Goal: Task Accomplishment & Management: Manage account settings

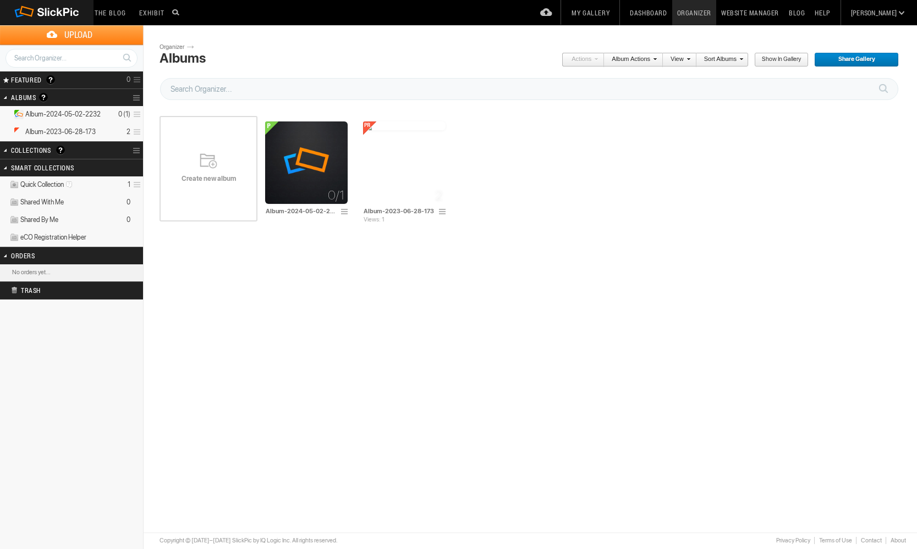
click at [173, 25] on link "Fresh Photos" at bounding box center [200, 25] width 132 height 0
click at [849, 62] on span "Share Gallery" at bounding box center [852, 60] width 77 height 14
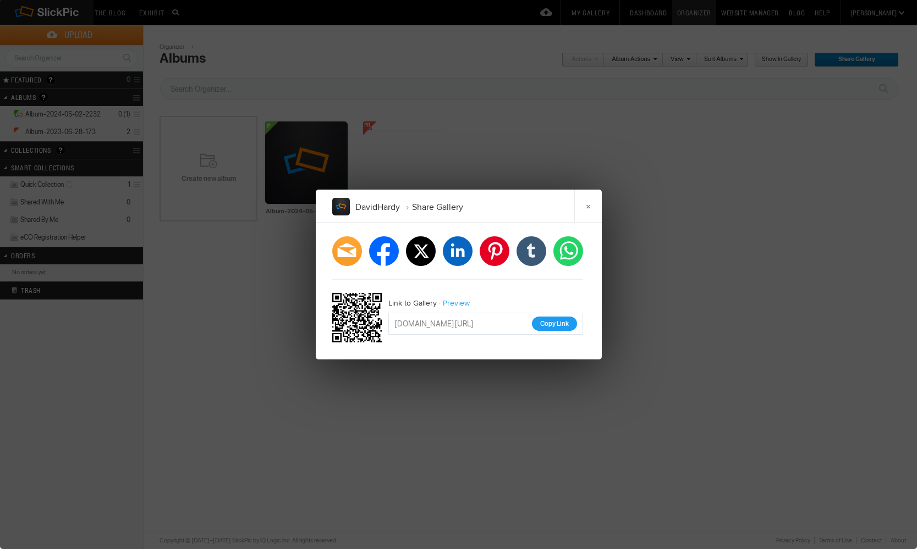
click at [553, 320] on button "Copy Link" at bounding box center [554, 324] width 45 height 14
click at [585, 209] on link "×" at bounding box center [587, 206] width 27 height 33
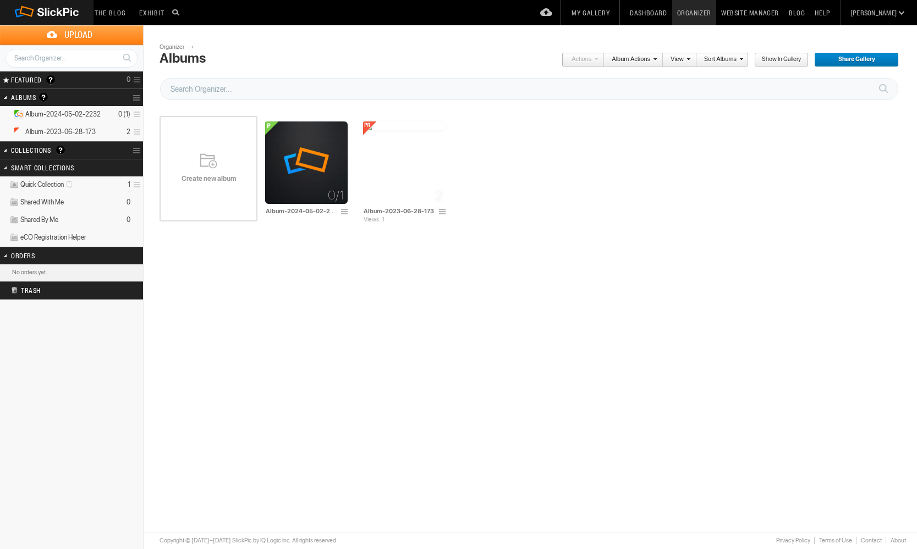
click at [597, 233] on div "Disable Right-Click Save. Create new album 0/1 Album-2024-05-02-2232 Drop photo…" at bounding box center [533, 169] width 749 height 133
click at [442, 212] on span at bounding box center [443, 212] width 11 height 9
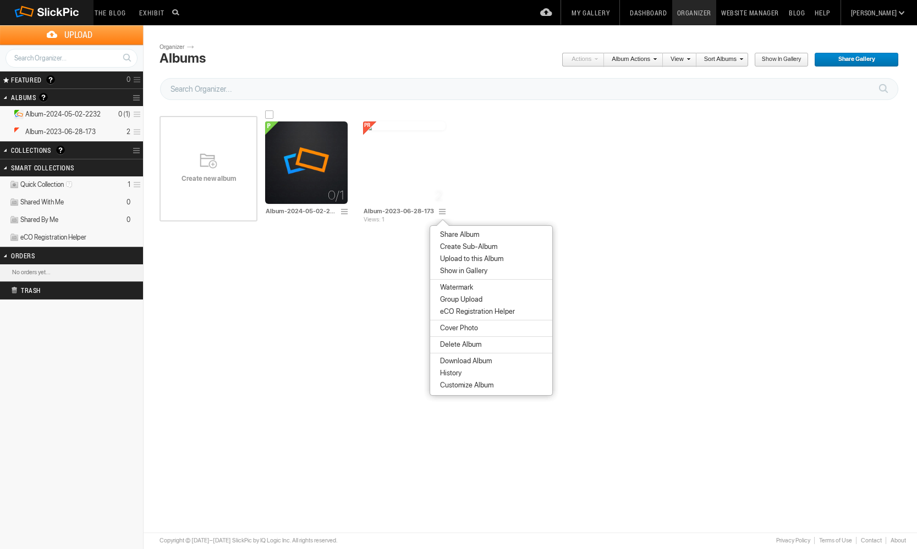
click at [345, 211] on span at bounding box center [345, 212] width 11 height 9
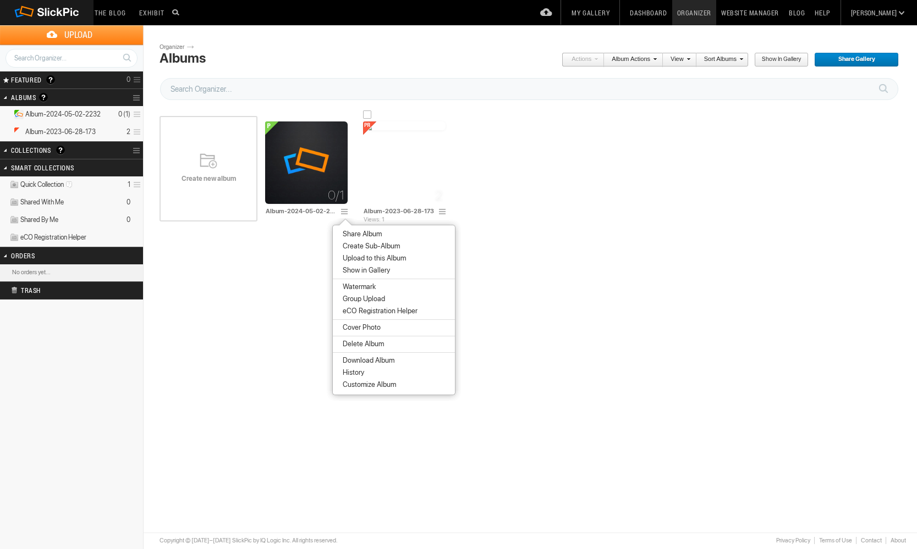
click at [441, 213] on span at bounding box center [443, 212] width 11 height 9
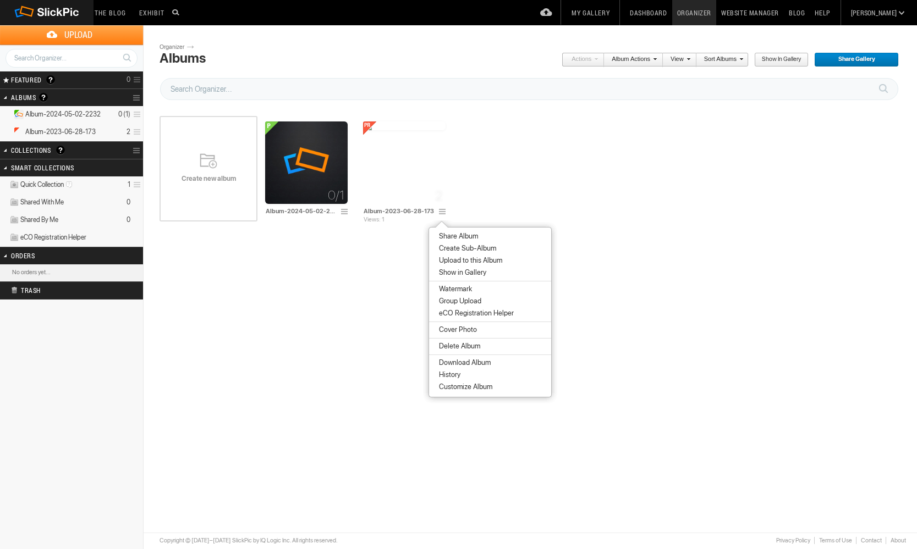
click at [451, 231] on li "Share Album" at bounding box center [490, 236] width 122 height 12
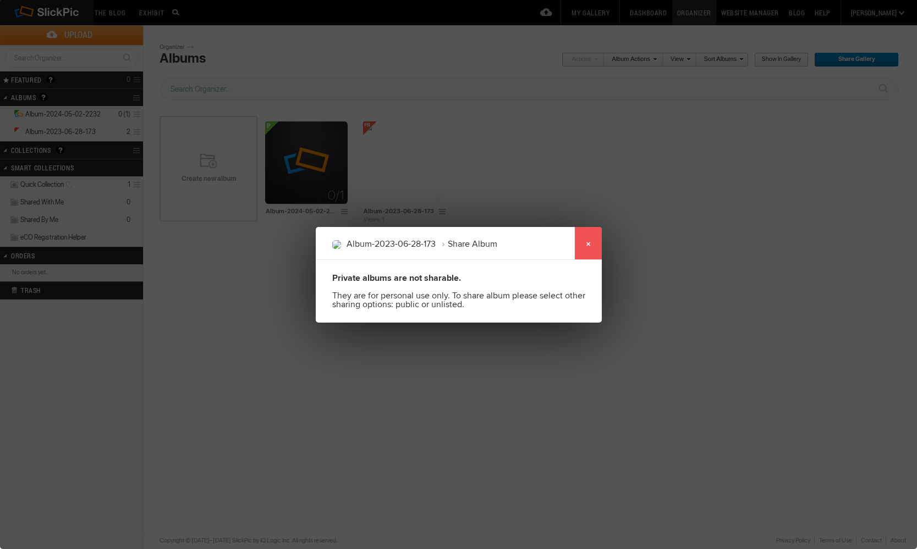
click at [586, 241] on link "×" at bounding box center [587, 243] width 27 height 33
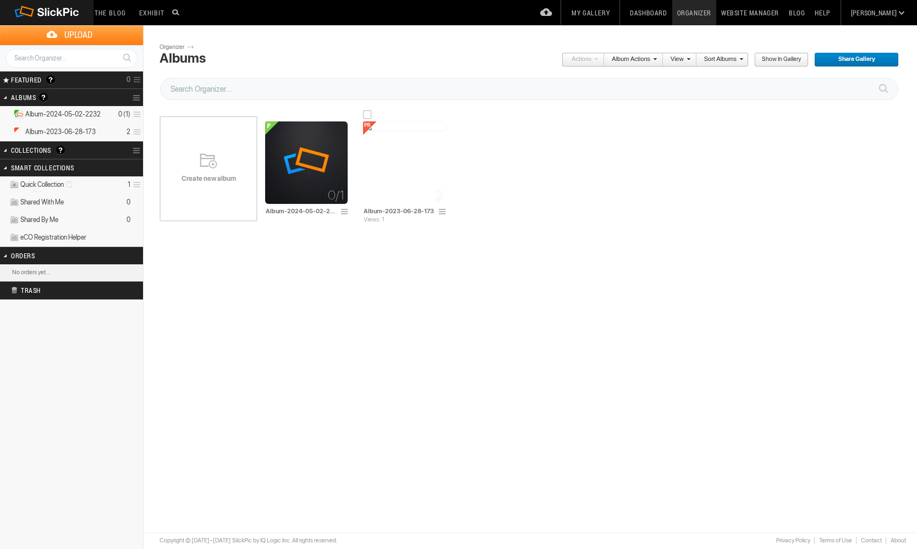
click at [441, 213] on span at bounding box center [443, 212] width 11 height 9
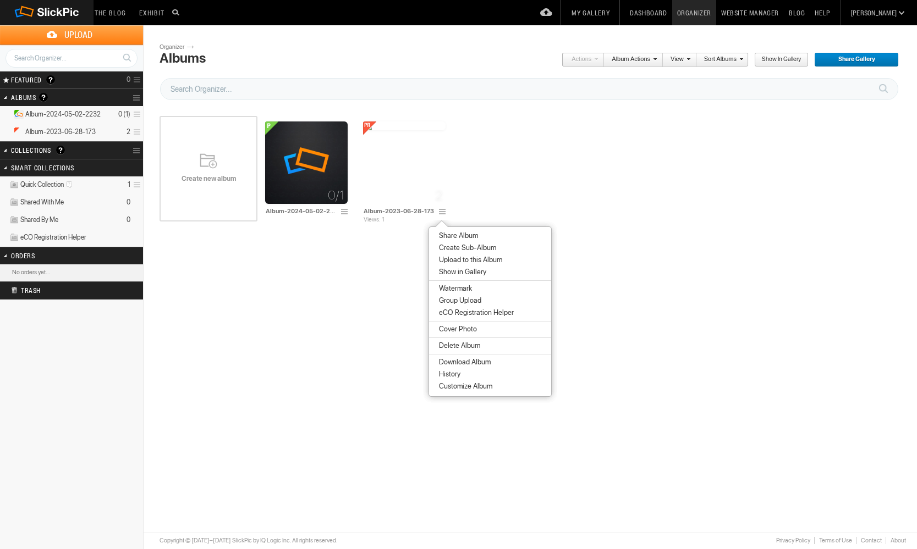
click at [502, 388] on li "Customize Album" at bounding box center [490, 386] width 122 height 12
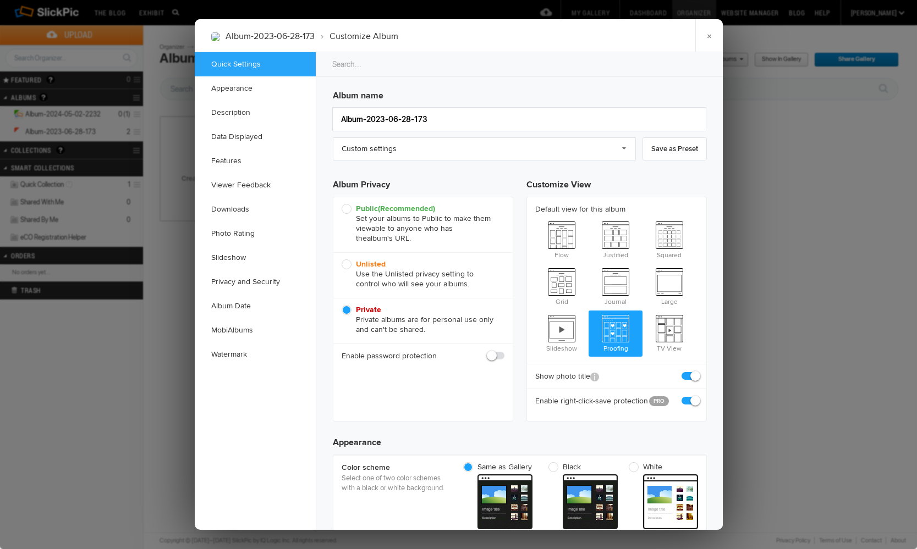
click at [350, 266] on span "Unlisted Use the Unlisted privacy setting to control who will see your albums." at bounding box center [419, 275] width 157 height 30
click at [341, 260] on input "Unlisted Use the Unlisted privacy setting to control who will see your albums." at bounding box center [341, 259] width 1 height 1
radio input "true"
click at [667, 245] on span "Squared" at bounding box center [669, 239] width 54 height 44
click at [642, 217] on input "Squared" at bounding box center [642, 217] width 1 height 1
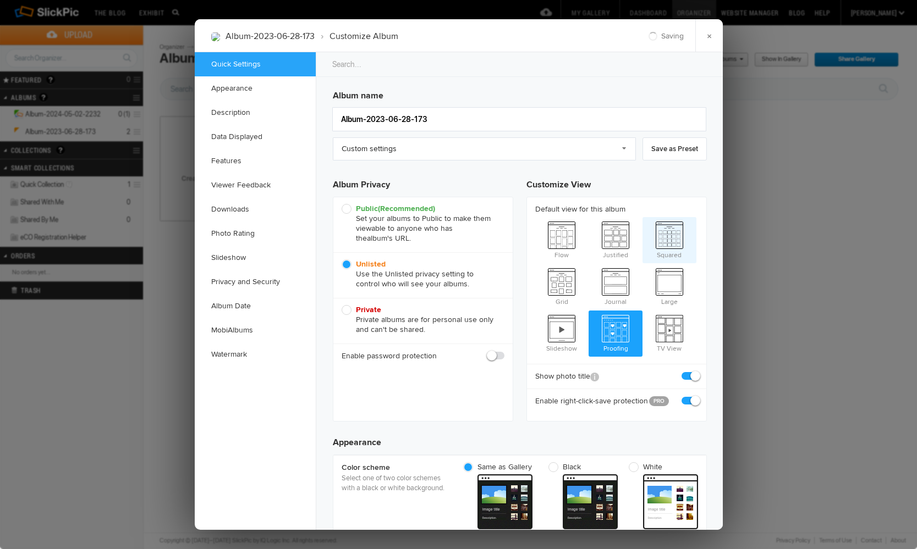
radio input "true"
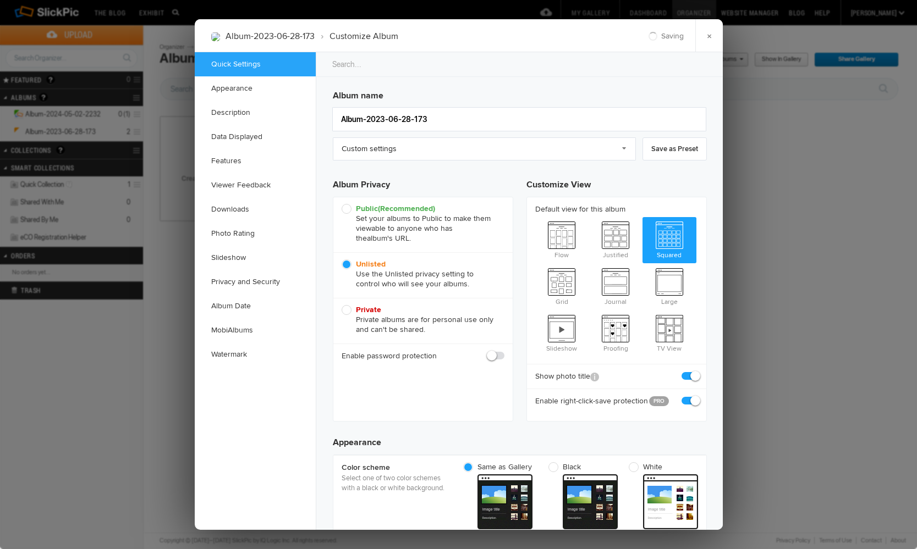
radio input "true"
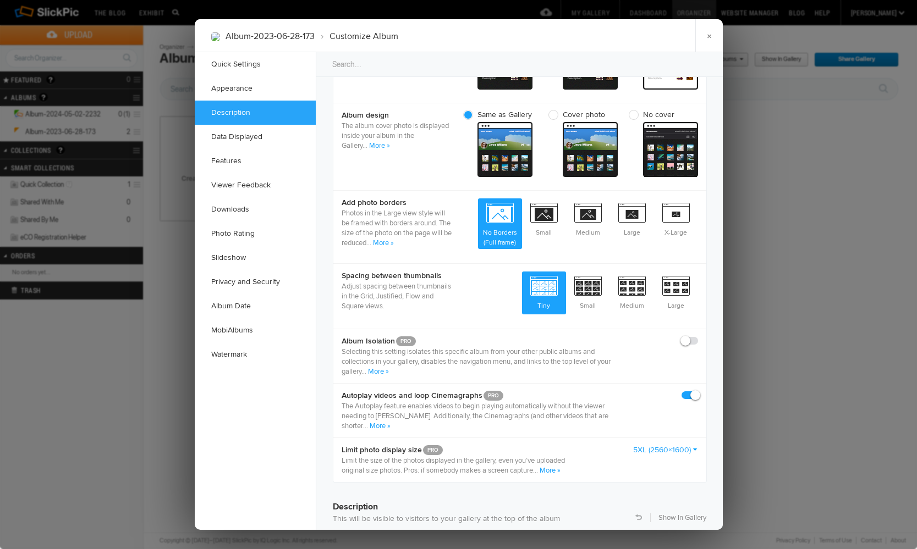
scroll to position [421, 0]
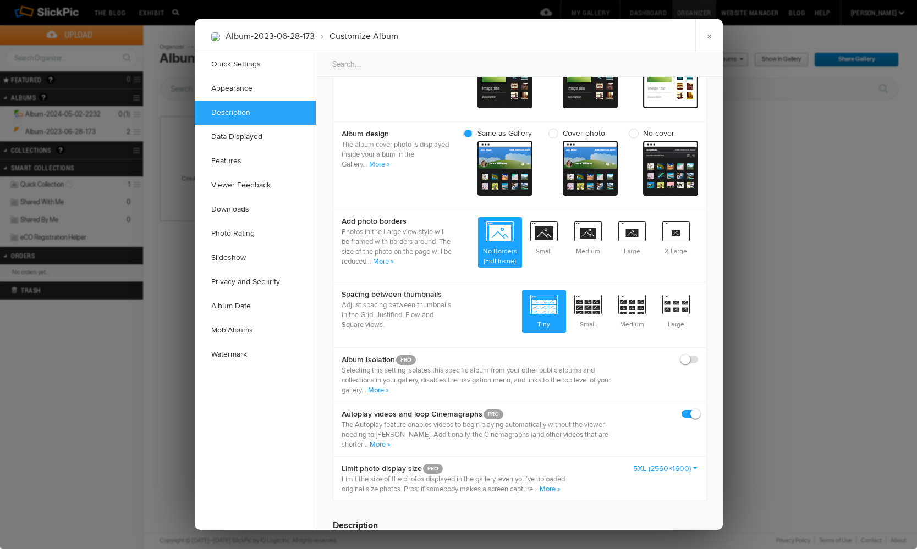
click at [377, 389] on link "More »" at bounding box center [378, 390] width 21 height 9
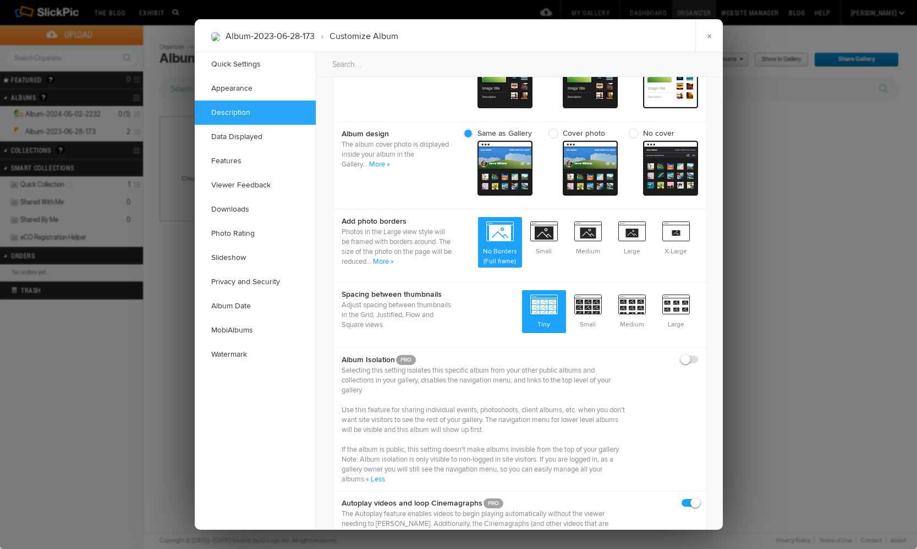
click at [698, 355] on span at bounding box center [698, 355] width 0 height 0
click at [697, 355] on input "checkbox" at bounding box center [697, 354] width 1 height 1
checkbox input "true"
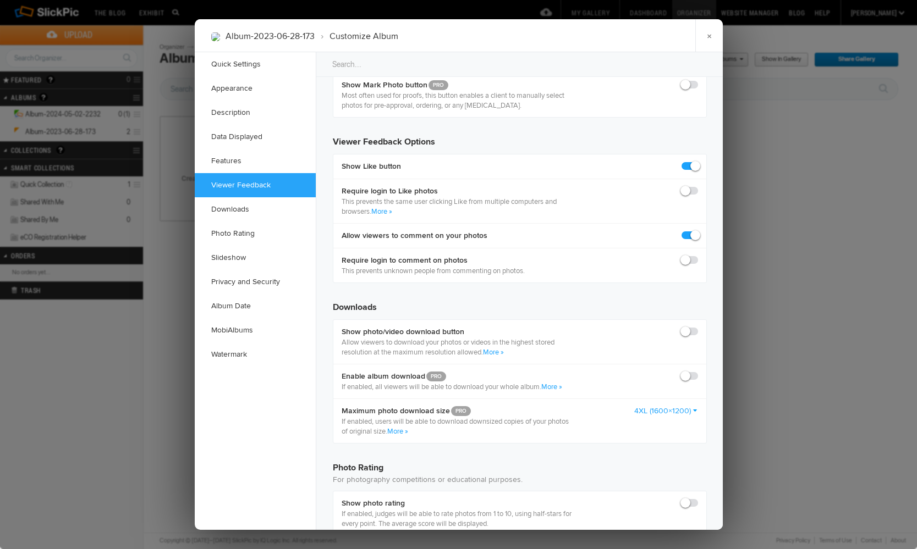
scroll to position [1580, 0]
click at [698, 325] on span at bounding box center [698, 325] width 0 height 0
click at [697, 325] on input "checkbox" at bounding box center [697, 325] width 1 height 1
checkbox input "true"
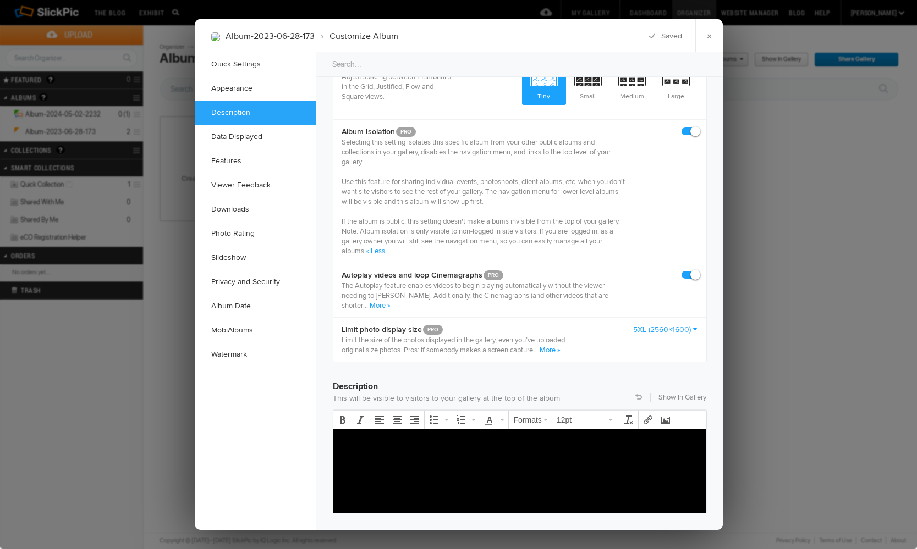
scroll to position [649, 0]
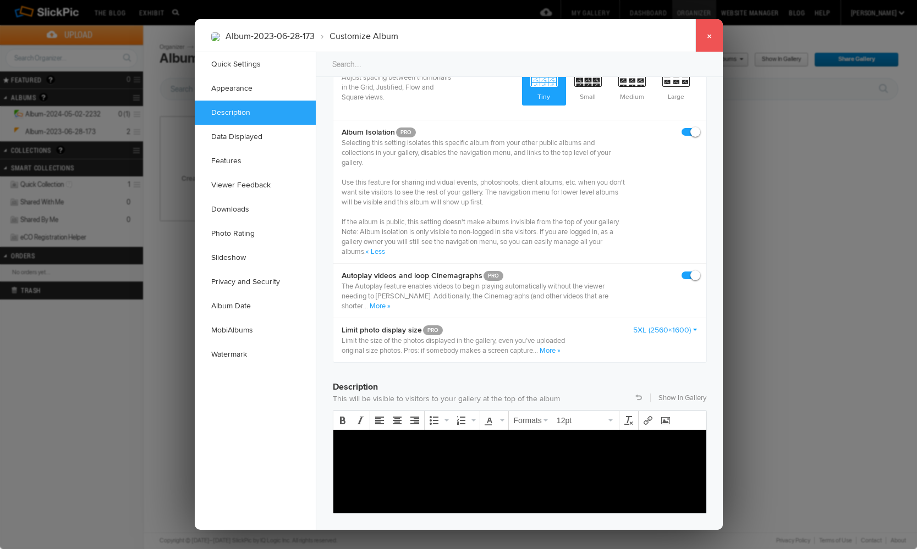
click at [709, 37] on link "×" at bounding box center [708, 35] width 27 height 33
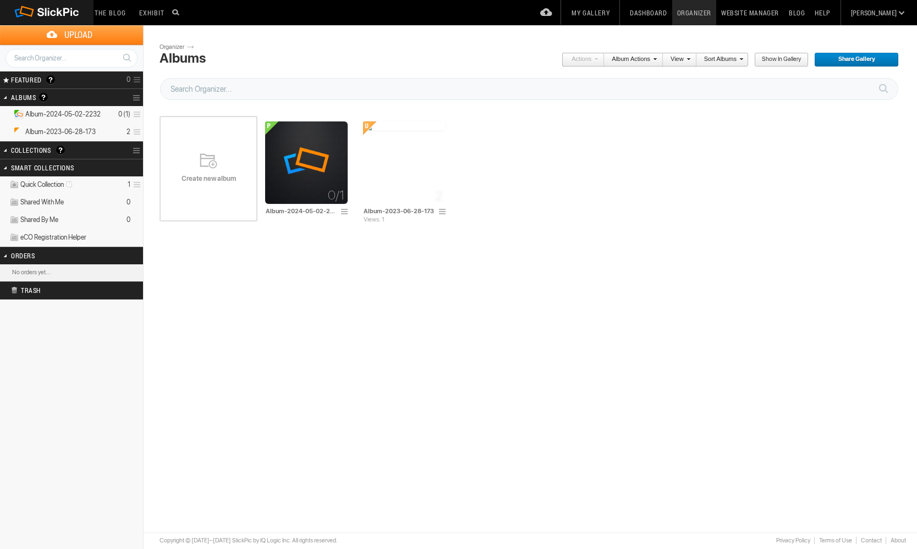
click at [574, 226] on div "Disable Right-Click Save. Create new album 0/1 Album-2024-05-02-2232 Drop photo…" at bounding box center [533, 169] width 749 height 133
click at [443, 211] on span at bounding box center [443, 212] width 11 height 9
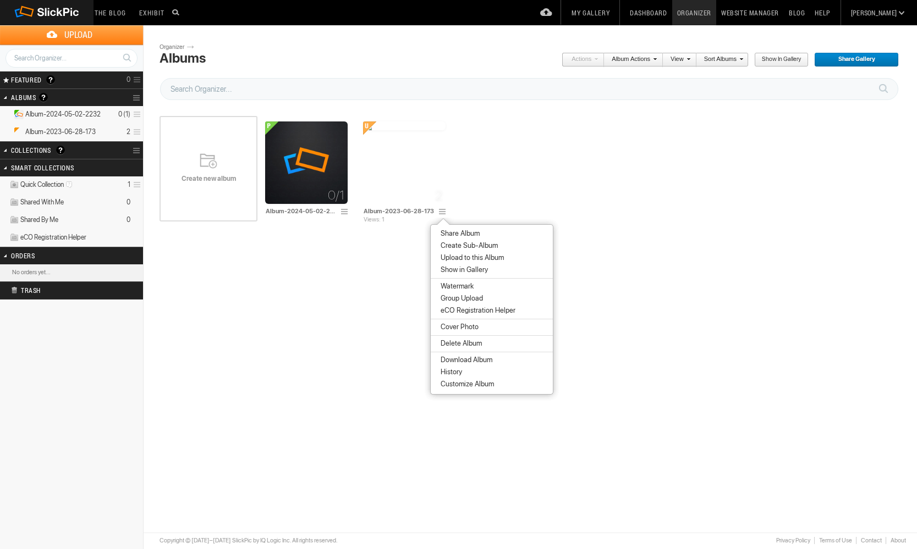
click at [461, 231] on span "Share Album" at bounding box center [458, 233] width 42 height 9
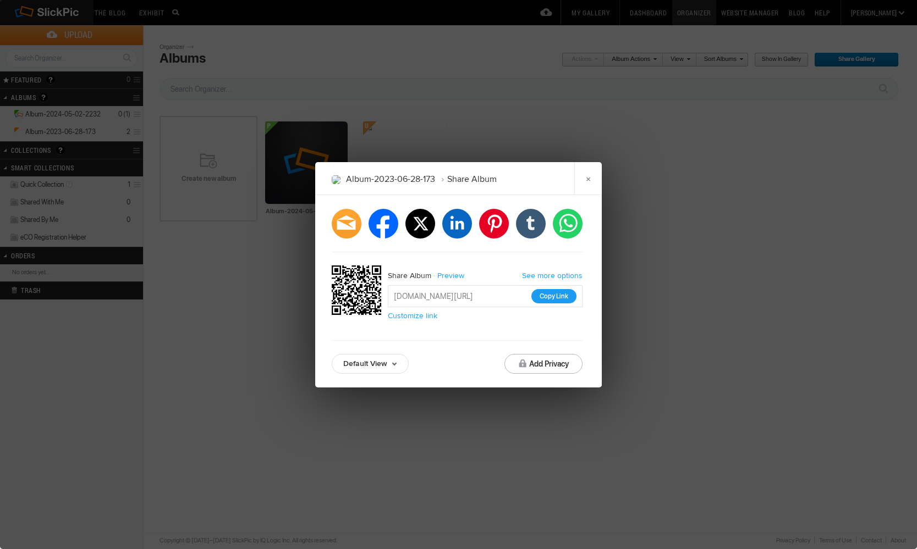
click at [554, 295] on button "Copy Link" at bounding box center [553, 296] width 45 height 14
click at [711, 335] on div "Album-2023-06-28-173 Share Album × facebook twitter linkedin pinterest tumblr w…" at bounding box center [458, 274] width 917 height 549
click at [588, 179] on link "×" at bounding box center [587, 178] width 27 height 33
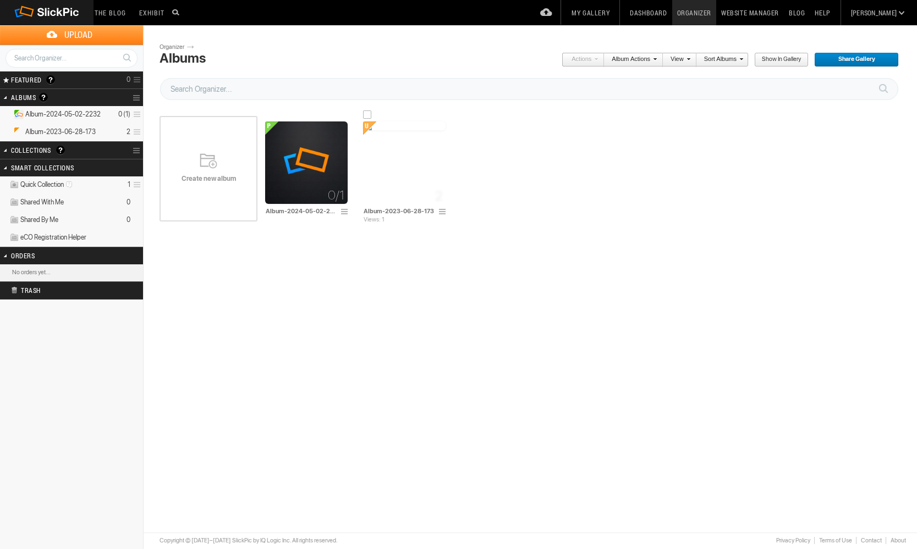
click at [444, 210] on span at bounding box center [443, 212] width 11 height 9
click at [442, 214] on span at bounding box center [443, 212] width 11 height 9
click at [443, 213] on span at bounding box center [443, 212] width 11 height 9
click at [440, 211] on span at bounding box center [443, 212] width 11 height 9
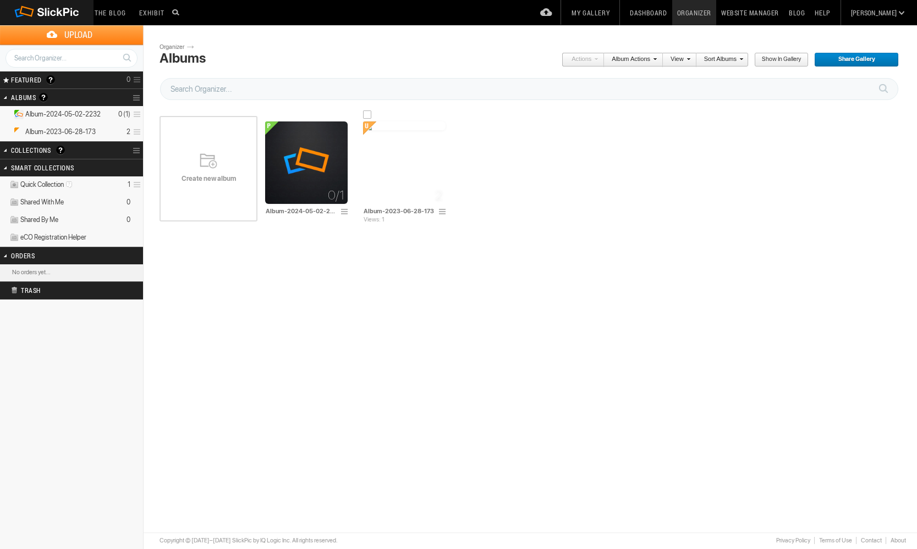
click at [446, 214] on span at bounding box center [443, 212] width 11 height 9
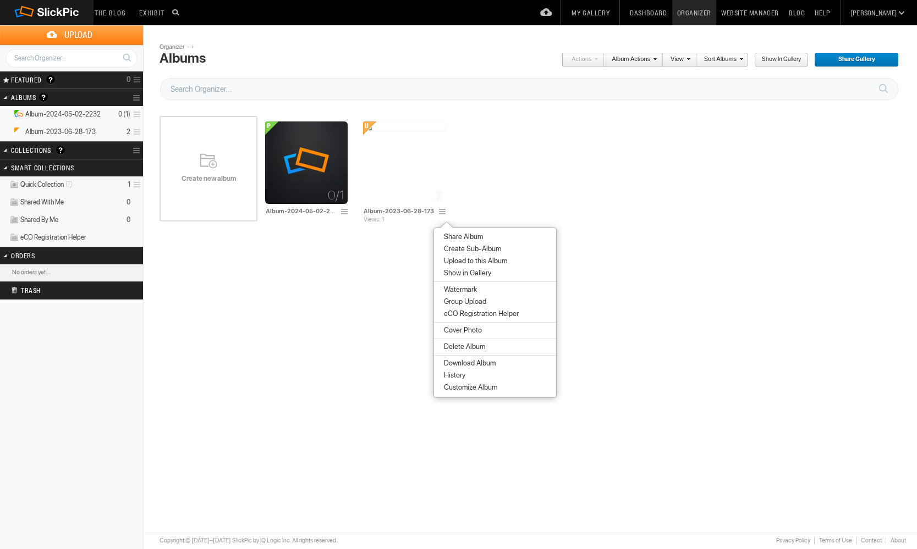
click at [471, 387] on span "Customize Album" at bounding box center [468, 387] width 57 height 9
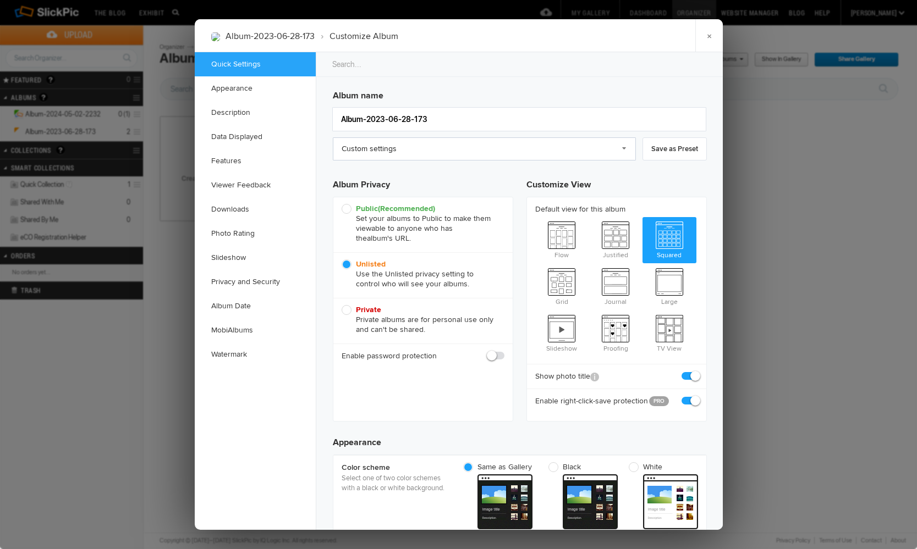
click at [623, 149] on link "Custom settings" at bounding box center [484, 148] width 303 height 23
click at [671, 165] on div "Album name Album-2023-06-28-173 Custom settings Custom settings SlickPic Preset…" at bounding box center [520, 249] width 374 height 329
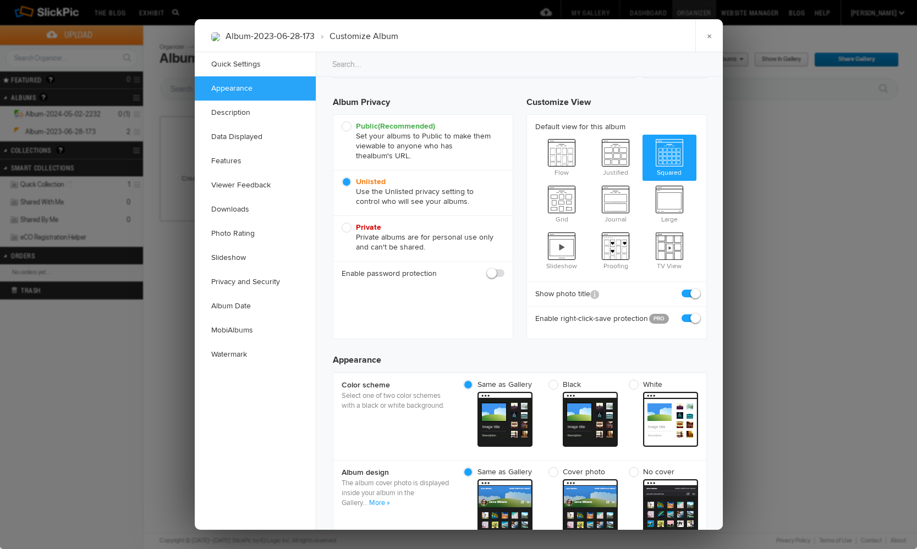
click at [698, 289] on span at bounding box center [698, 289] width 0 height 0
click at [697, 289] on input "checkbox" at bounding box center [697, 288] width 1 height 1
checkbox input "false"
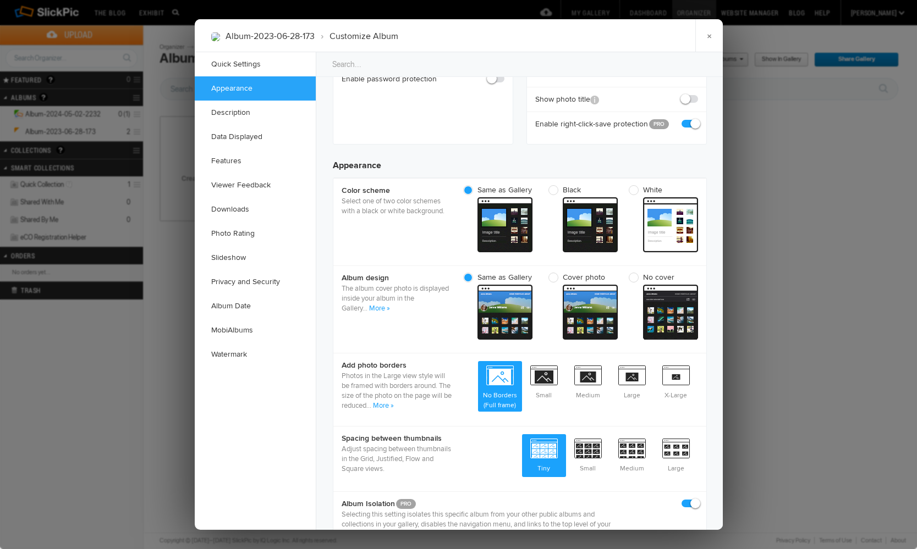
scroll to position [273, 0]
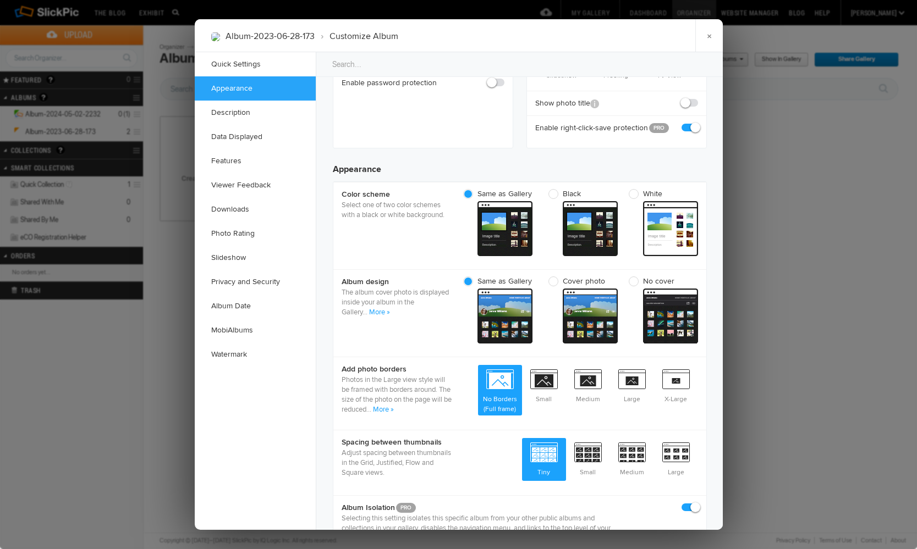
click at [637, 283] on span "No cover" at bounding box center [660, 282] width 64 height 10
click at [697, 277] on input "No cover cover From gallery - dark" at bounding box center [697, 276] width 1 height 1
radio input "true"
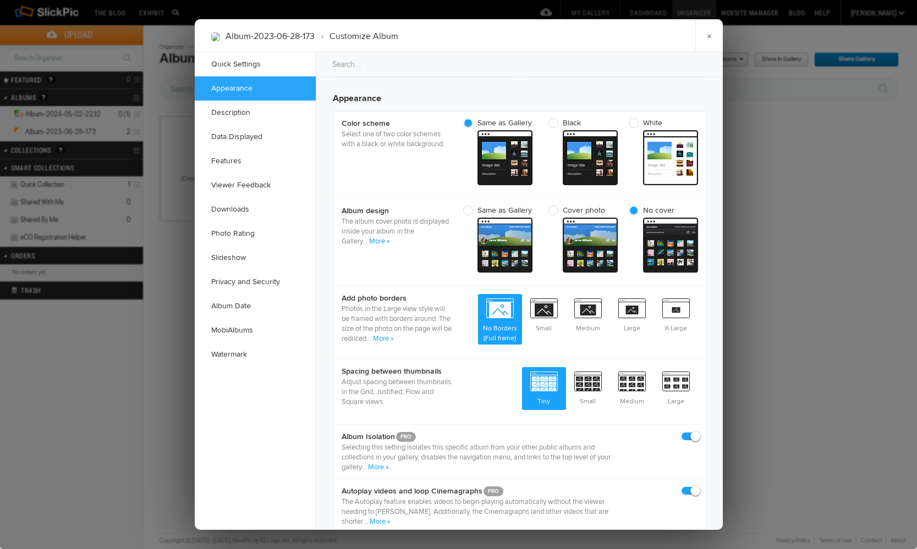
scroll to position [345, 0]
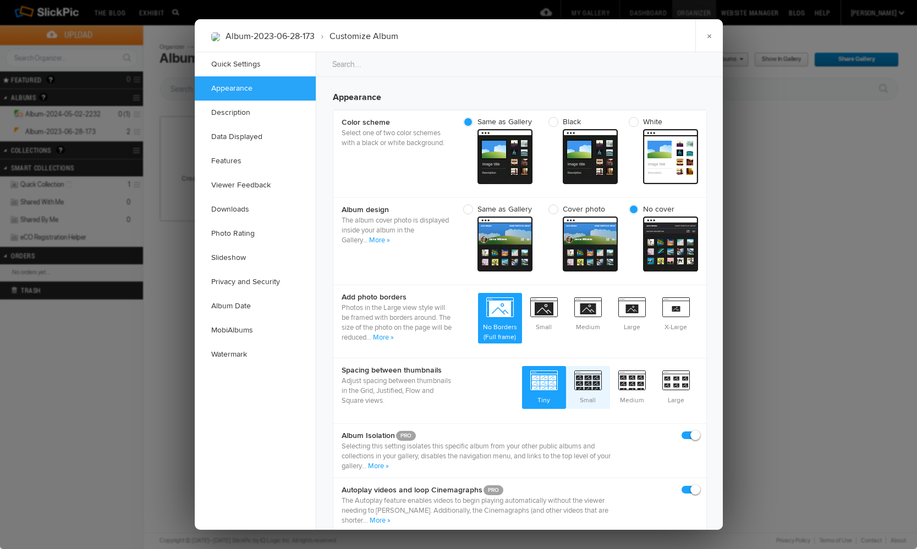
click at [591, 384] on span "Small" at bounding box center [588, 386] width 44 height 41
click at [609, 366] on input "Small" at bounding box center [609, 366] width 1 height 1
radio input "true"
click at [549, 321] on span "Small" at bounding box center [544, 313] width 44 height 41
click at [565, 293] on input "Small" at bounding box center [565, 292] width 1 height 1
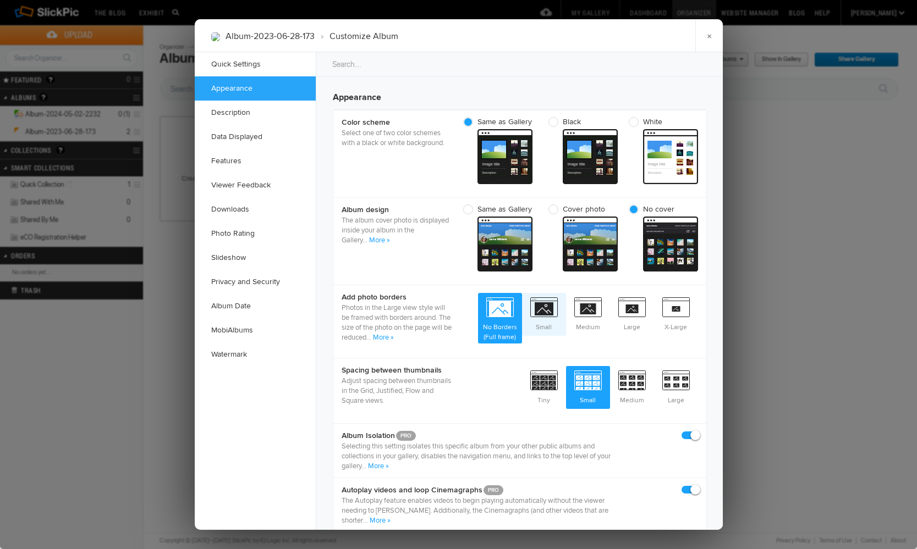
radio input "true"
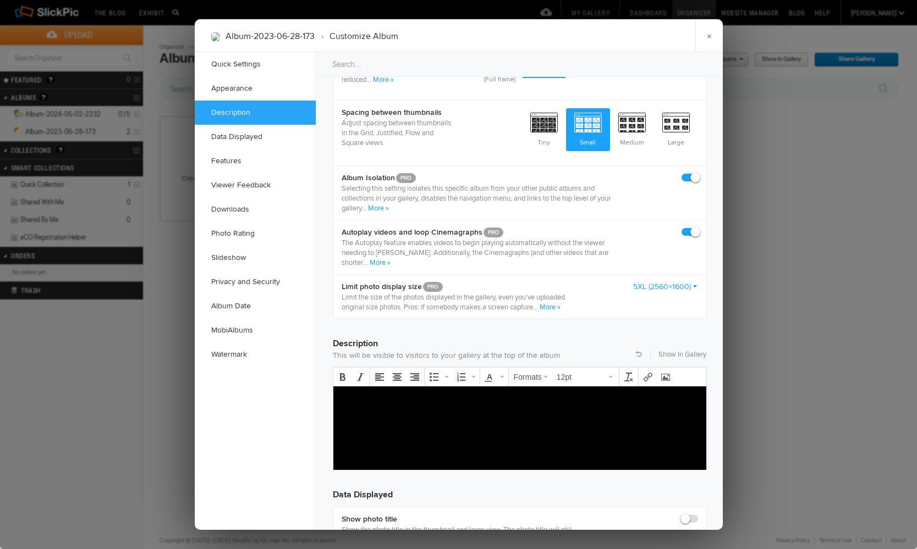
scroll to position [610, 0]
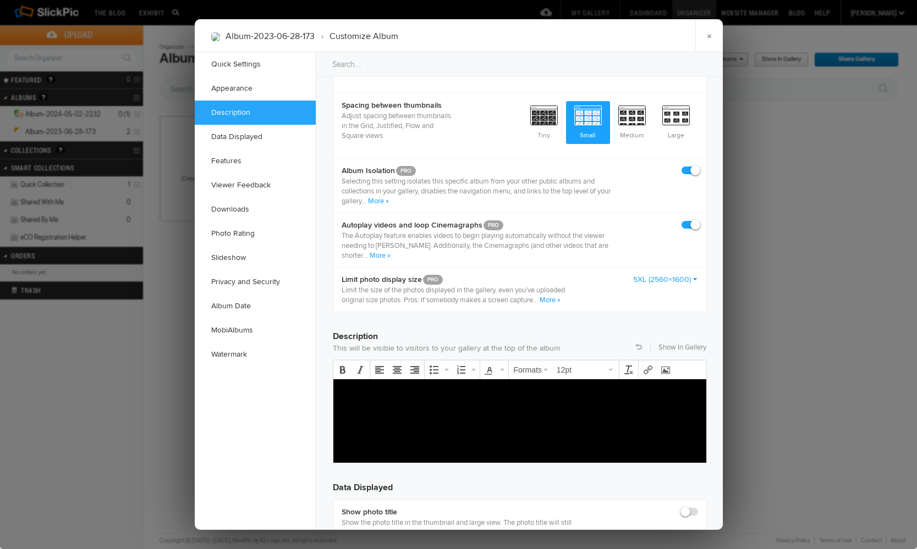
click at [650, 278] on link "5XL (2560×1600)" at bounding box center [665, 279] width 65 height 11
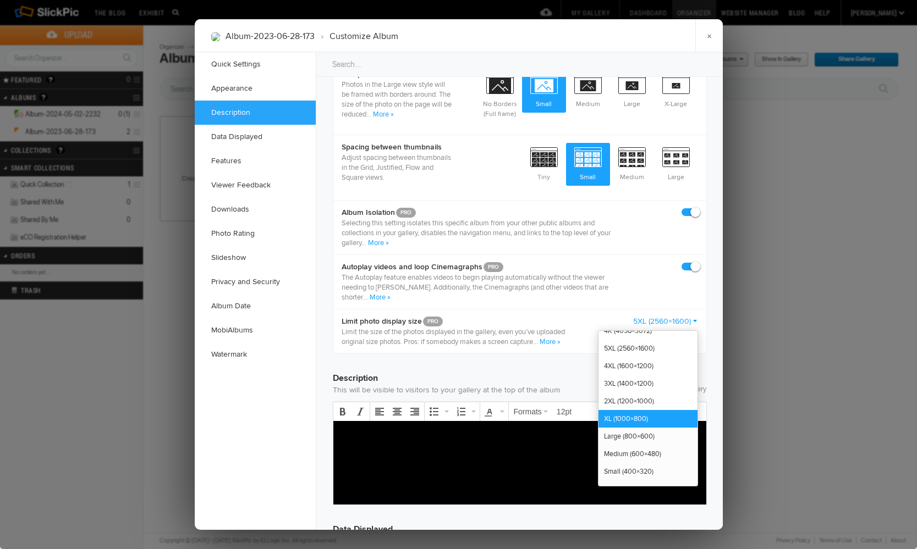
scroll to position [32, 0]
click at [626, 413] on link "XL (1000×800)" at bounding box center [647, 419] width 99 height 18
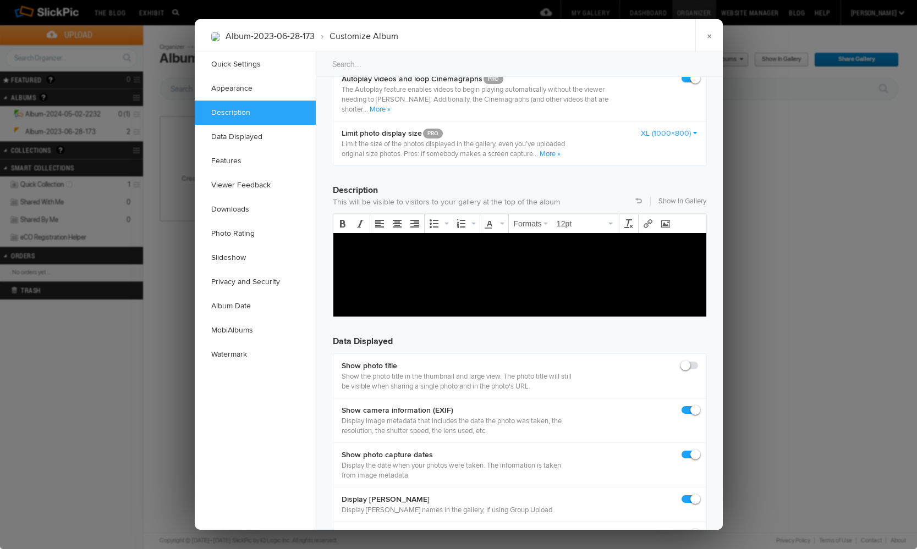
scroll to position [772, 0]
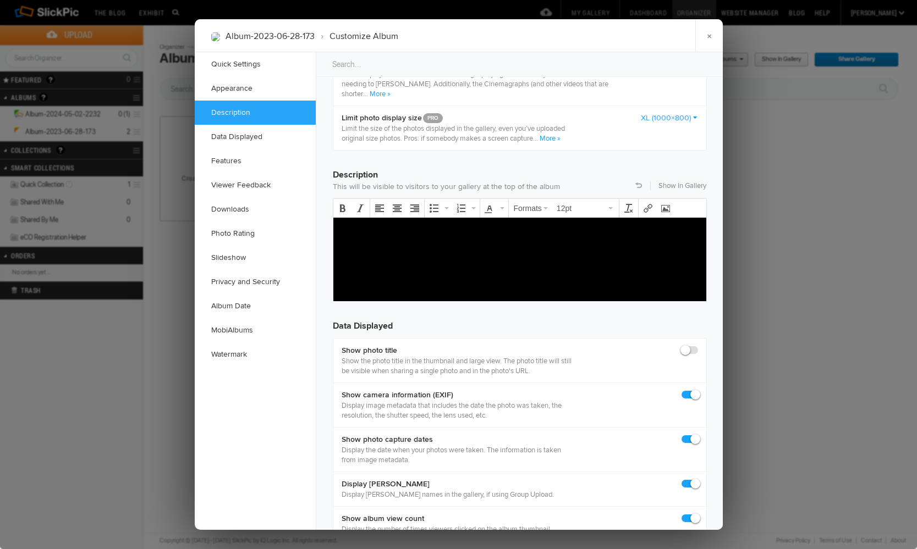
click at [698, 390] on span at bounding box center [698, 390] width 0 height 0
click at [697, 390] on input "checkbox" at bounding box center [697, 389] width 1 height 1
checkbox input "false"
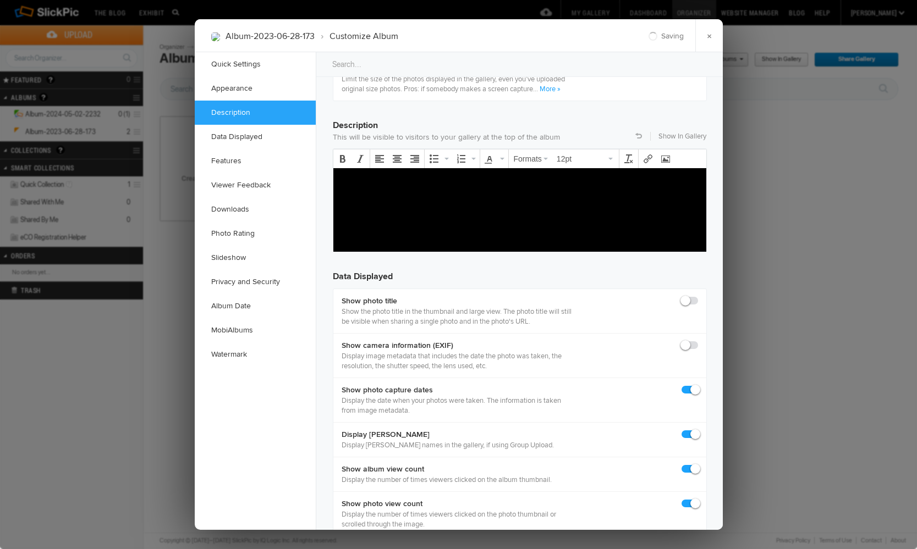
scroll to position [842, 0]
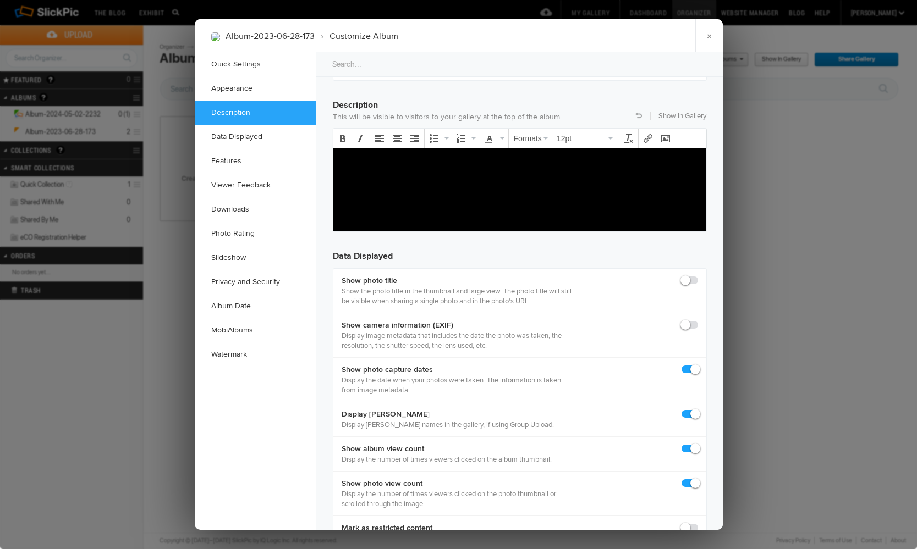
click at [698, 409] on span at bounding box center [698, 409] width 0 height 0
click at [697, 409] on input "checkbox" at bounding box center [697, 409] width 1 height 1
checkbox input "false"
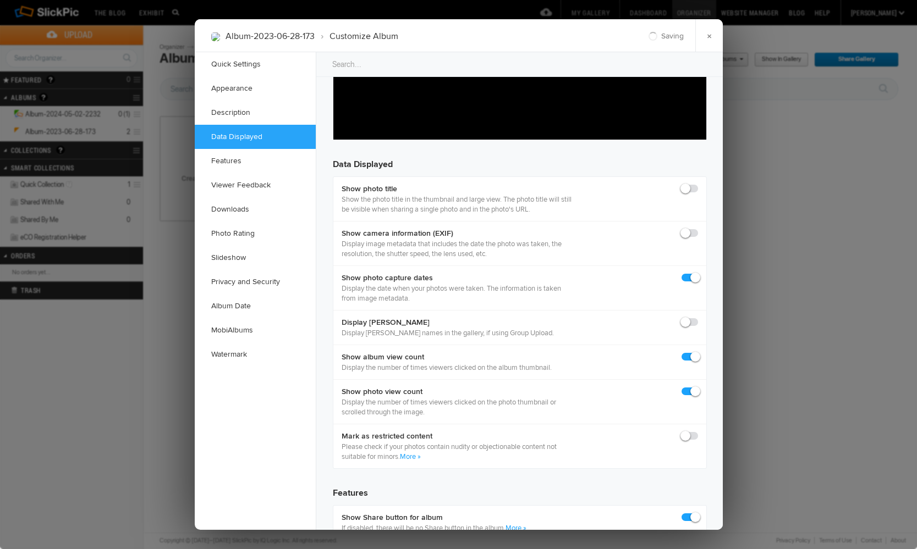
scroll to position [935, 0]
click at [698, 351] on span at bounding box center [698, 351] width 0 height 0
click at [697, 351] on input "checkbox" at bounding box center [697, 350] width 1 height 1
checkbox input "false"
click at [698, 385] on span at bounding box center [698, 385] width 0 height 0
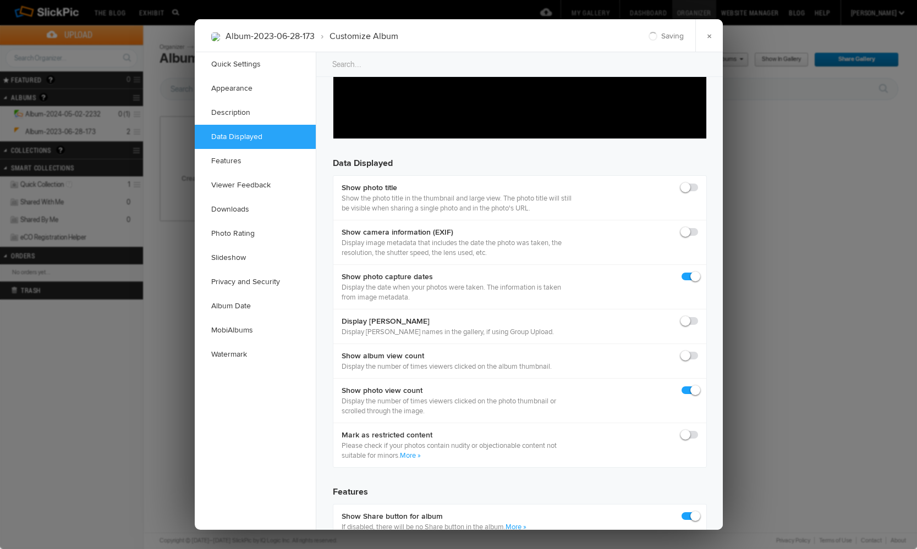
click at [697, 385] on input "checkbox" at bounding box center [697, 385] width 1 height 1
checkbox input "false"
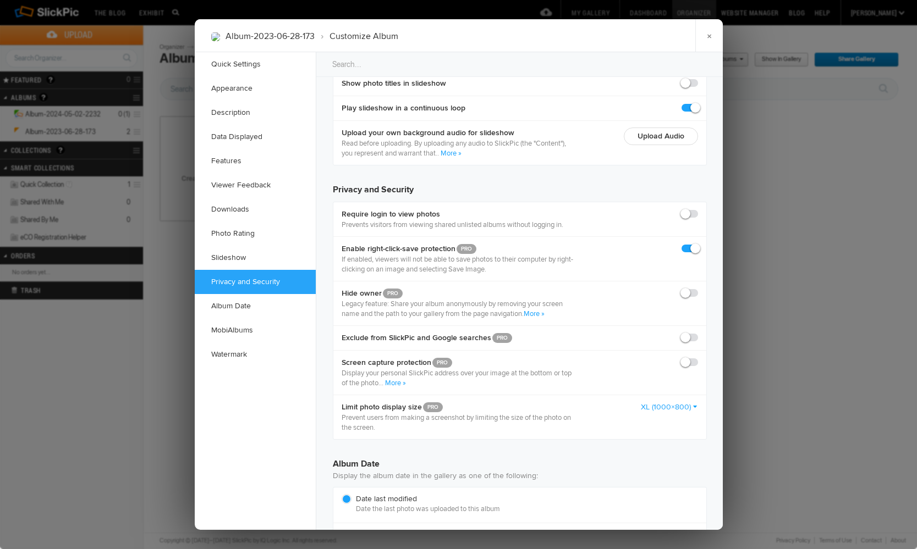
scroll to position [2024, 0]
click at [698, 290] on span at bounding box center [698, 290] width 0 height 0
click at [697, 290] on input "checkbox" at bounding box center [697, 289] width 1 height 1
checkbox input "true"
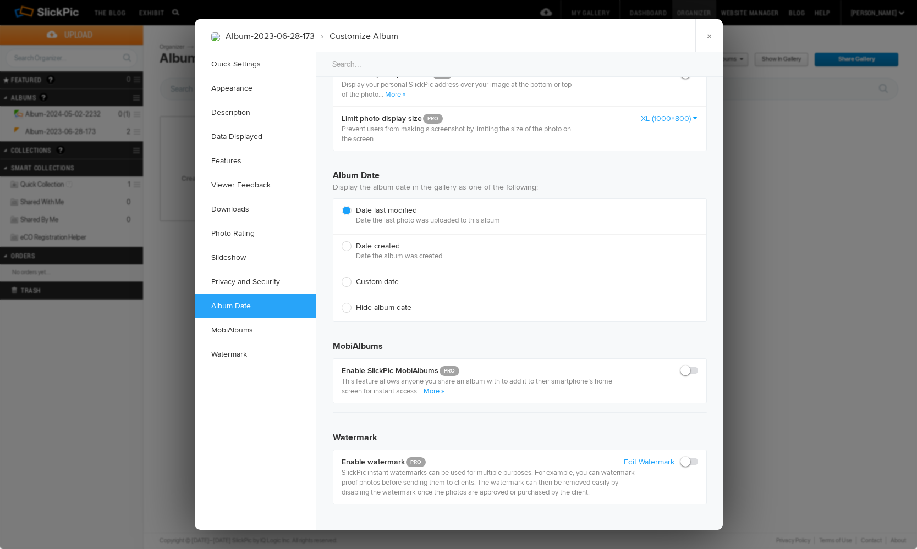
scroll to position [2315, 0]
click at [698, 366] on span at bounding box center [698, 366] width 0 height 0
click at [697, 366] on input "checkbox" at bounding box center [697, 365] width 1 height 1
checkbox input "true"
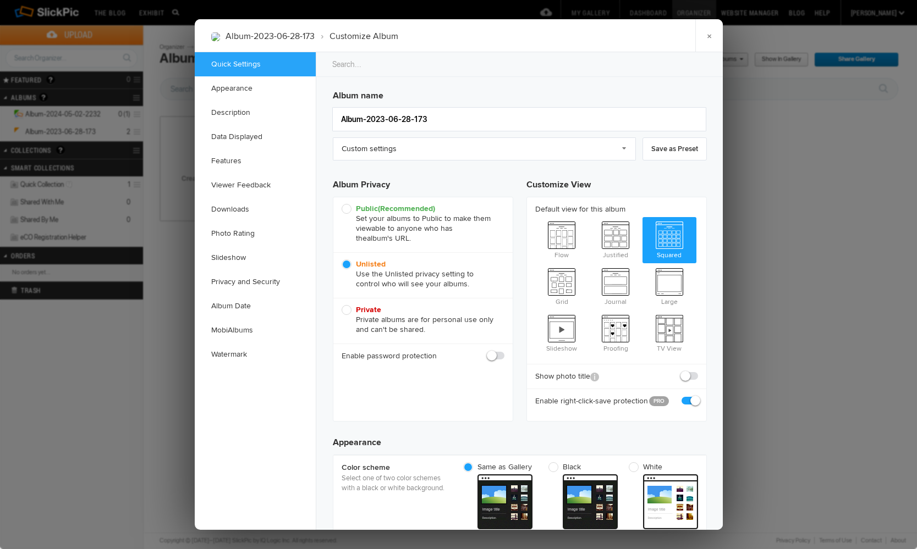
scroll to position [0, 0]
click at [714, 46] on link "×" at bounding box center [708, 35] width 27 height 33
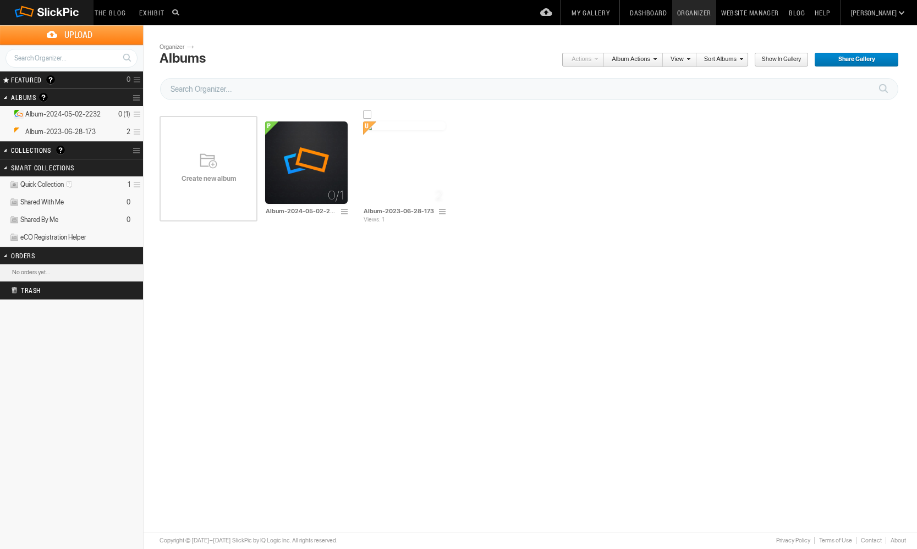
click at [441, 212] on span at bounding box center [443, 212] width 11 height 9
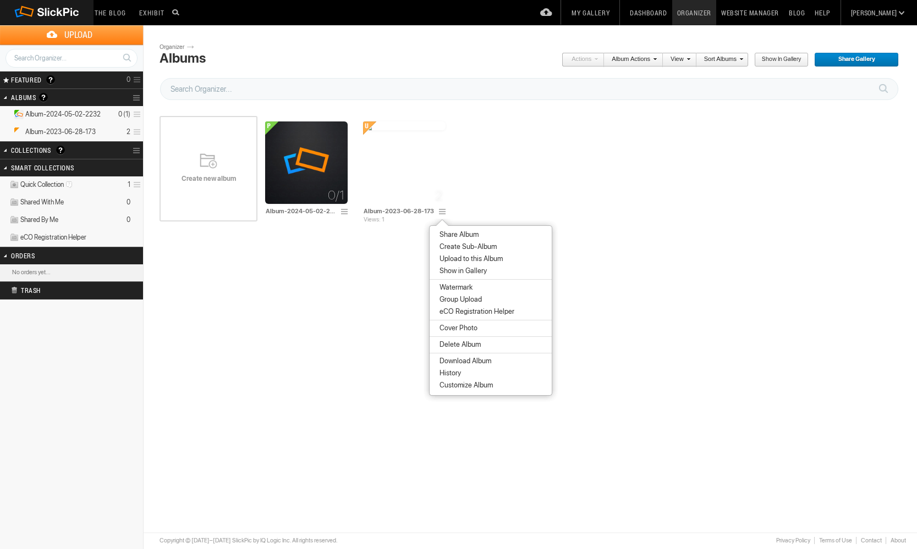
click at [481, 381] on span "Customize Album" at bounding box center [464, 385] width 57 height 9
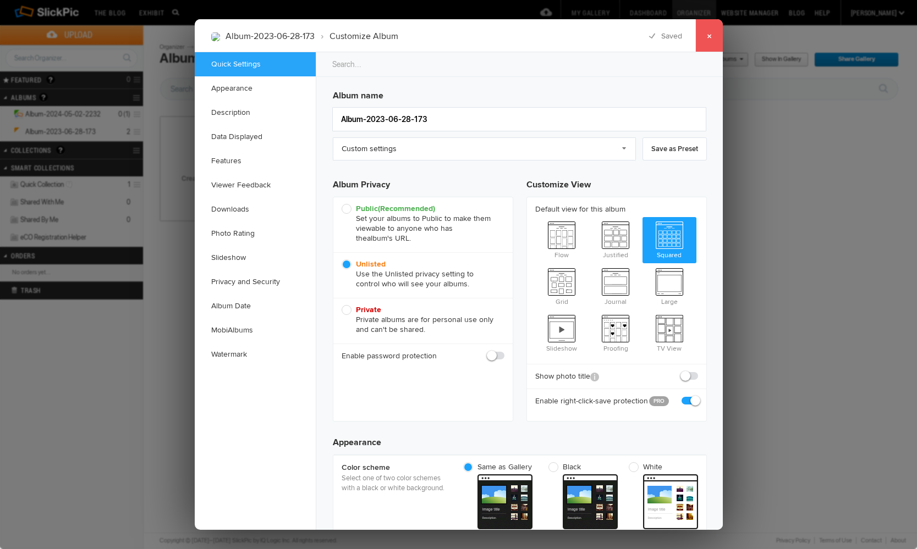
click at [701, 38] on link "×" at bounding box center [708, 35] width 27 height 33
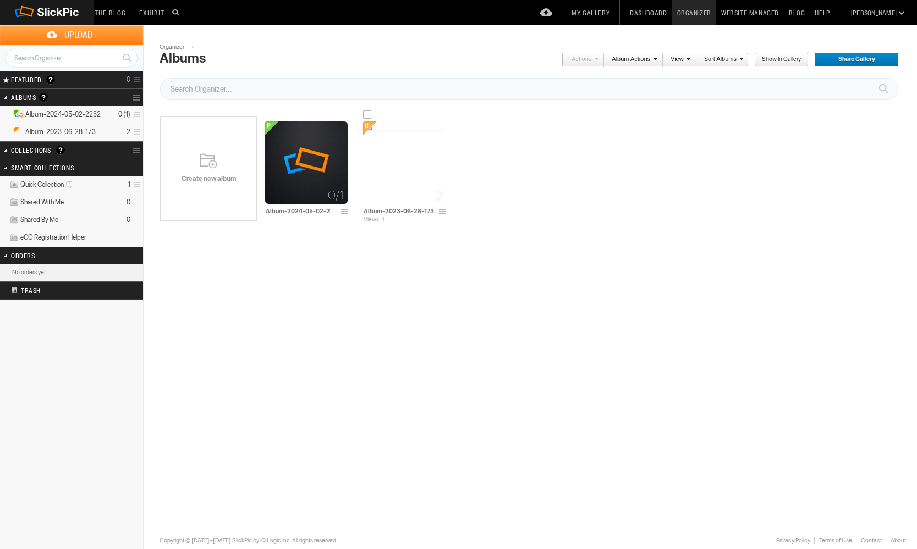
click at [440, 210] on span at bounding box center [443, 212] width 11 height 9
click at [444, 213] on span at bounding box center [443, 212] width 11 height 9
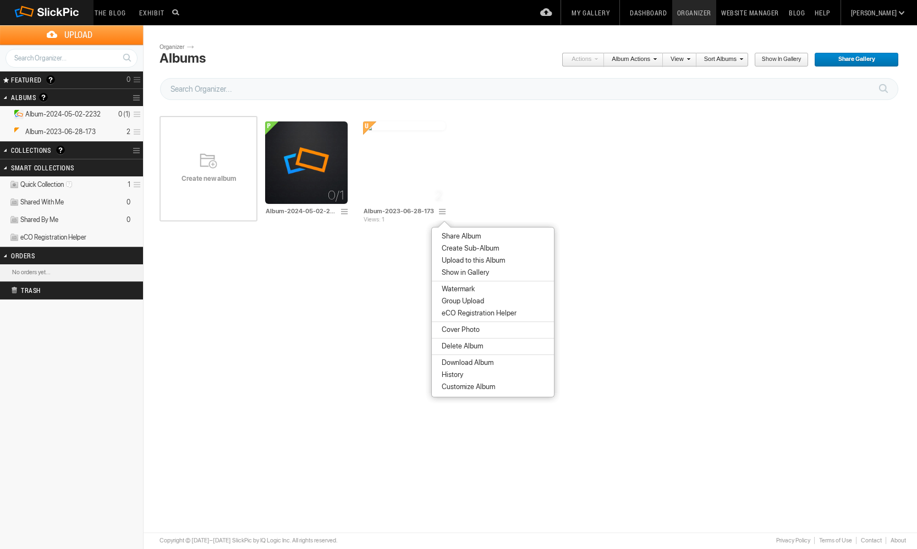
click at [449, 231] on li "Share Album" at bounding box center [493, 236] width 122 height 12
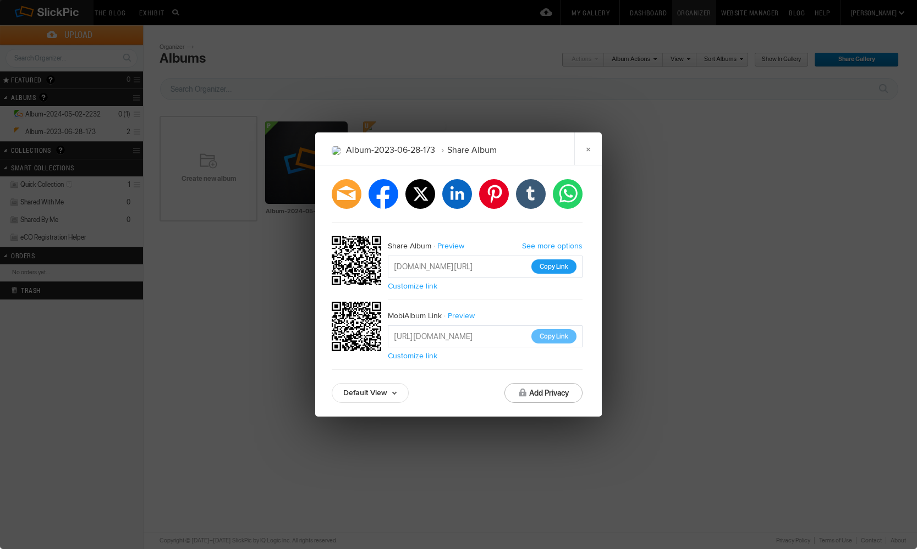
click at [540, 268] on button "Copy Link" at bounding box center [553, 267] width 45 height 14
click at [553, 338] on button "Copy Link" at bounding box center [553, 336] width 45 height 14
drag, startPoint x: 719, startPoint y: 239, endPoint x: 705, endPoint y: 234, distance: 14.8
click at [709, 236] on div "Album-2023-06-28-173 Share Album × facebook twitter linkedin pinterest tumblr w…" at bounding box center [458, 274] width 917 height 549
click at [565, 249] on link "See more options" at bounding box center [552, 245] width 60 height 9
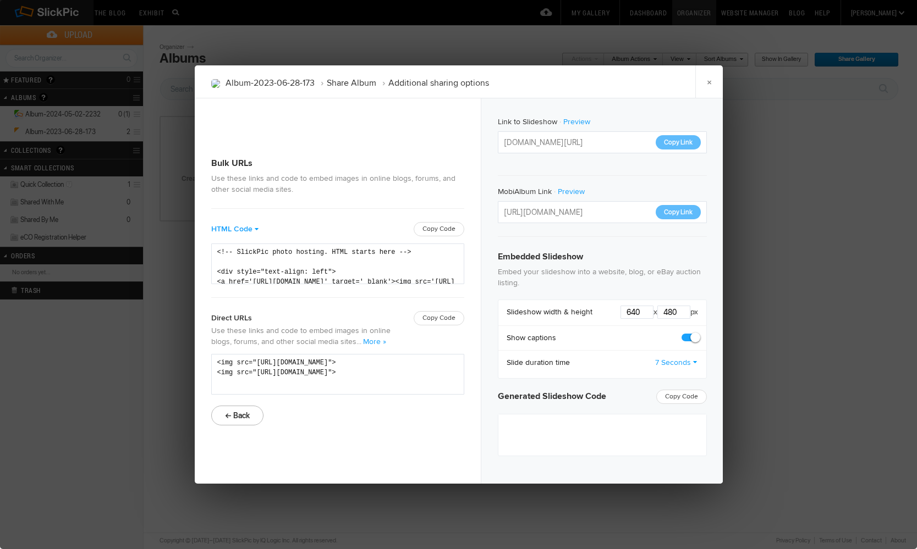
type textarea "<iframe src="[URL][DOMAIN_NAME]" width="640" height="480" frameborder=0 margin=…"
click at [706, 80] on link "×" at bounding box center [708, 81] width 27 height 33
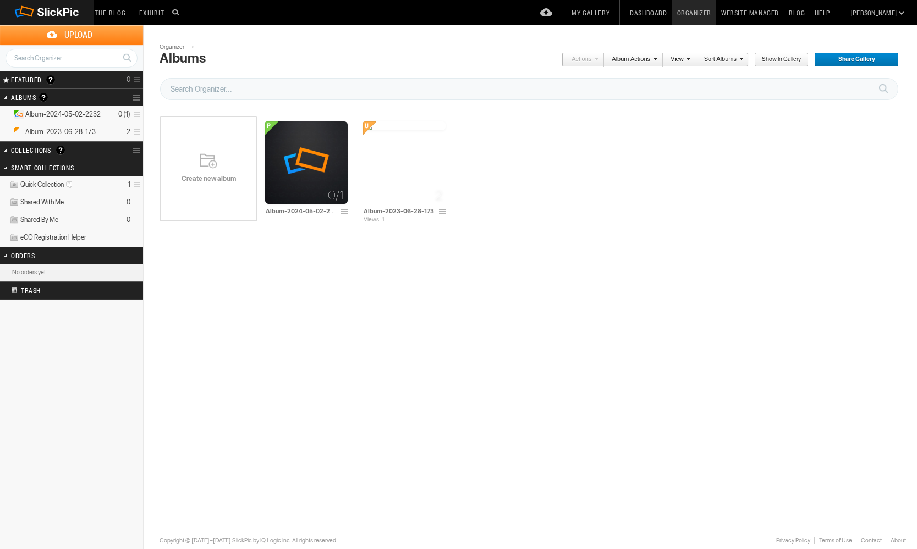
click at [648, 212] on div "Disable Right-Click Save. Create new album 0/1 Album-2024-05-02-2232 Drop photo…" at bounding box center [533, 169] width 749 height 133
